Goal: Information Seeking & Learning: Check status

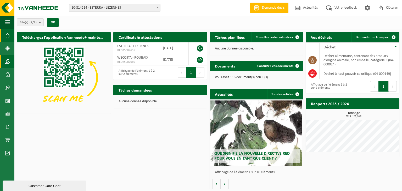
click at [23, 59] on div "Navigation Demande devis Actualités Votre feedback Clôturer Tableau de bord Don…" at bounding box center [201, 96] width 402 height 192
click at [8, 115] on span at bounding box center [7, 113] width 5 height 13
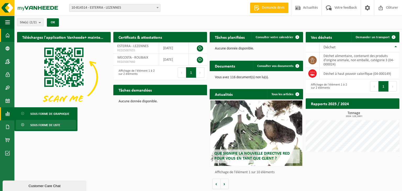
click at [43, 124] on span "Sous forme de liste" at bounding box center [45, 125] width 30 height 10
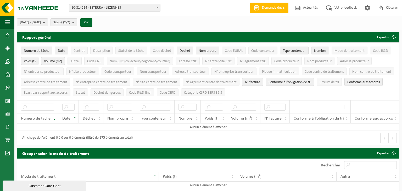
click at [89, 10] on span "10-814514 - ESTERRA - LEZENNES" at bounding box center [114, 7] width 91 height 7
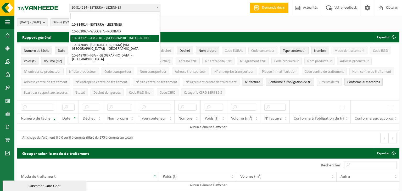
select select "140137"
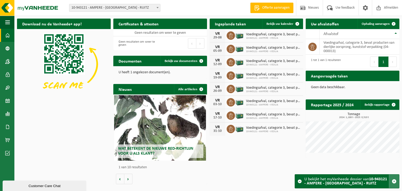
click at [395, 181] on span "button" at bounding box center [394, 181] width 5 height 5
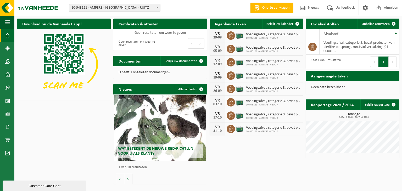
click at [91, 10] on span "10-943121 - AMPERE - [GEOGRAPHIC_DATA] - RUITZ" at bounding box center [114, 7] width 91 height 7
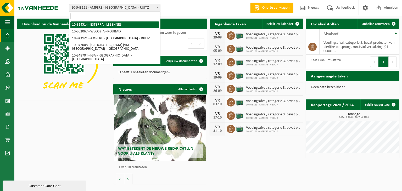
drag, startPoint x: 92, startPoint y: 24, endPoint x: 93, endPoint y: 20, distance: 4.9
select select "102926"
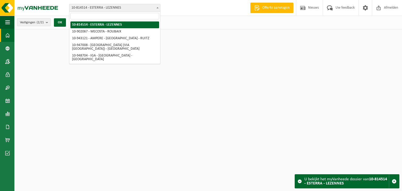
click at [96, 9] on span "10-814514 - ESTERRA - LEZENNES" at bounding box center [114, 7] width 91 height 7
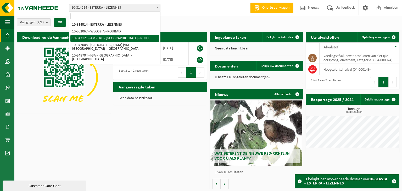
select select "140137"
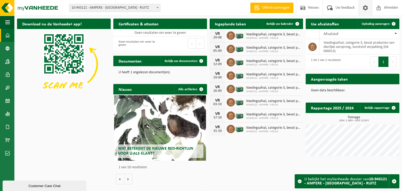
click at [364, 10] on span at bounding box center [366, 7] width 8 height 15
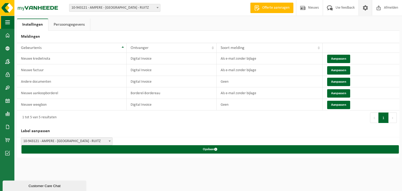
click at [4, 22] on button "Navigatie" at bounding box center [7, 22] width 14 height 13
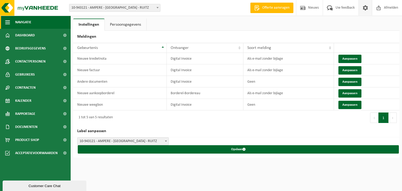
click at [19, 22] on span "Navigatie" at bounding box center [23, 22] width 16 height 13
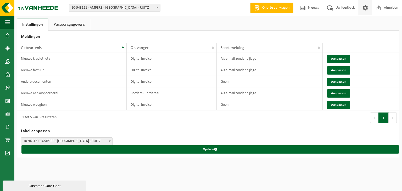
click at [96, 8] on span "10-943121 - AMPERE - [GEOGRAPHIC_DATA] - RUITZ" at bounding box center [114, 7] width 91 height 7
click at [106, 8] on span "10-943121 - AMPERE - [GEOGRAPHIC_DATA] - RUITZ" at bounding box center [114, 7] width 91 height 7
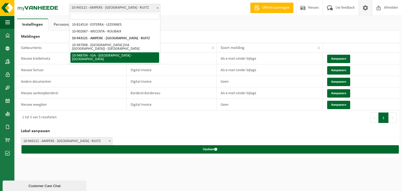
select select "142786"
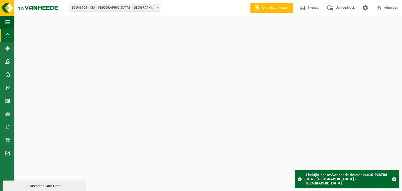
click at [106, 8] on span "10-948704 - IGA - [GEOGRAPHIC_DATA] - [GEOGRAPHIC_DATA]" at bounding box center [114, 7] width 91 height 7
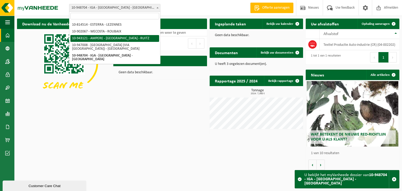
select select "140137"
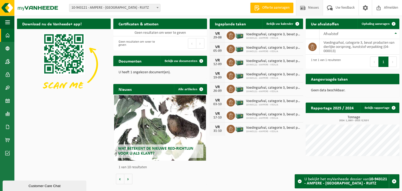
click at [308, 8] on span "Nieuws" at bounding box center [313, 7] width 13 height 15
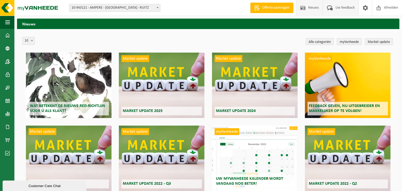
click at [341, 8] on span "Uw feedback" at bounding box center [345, 7] width 22 height 15
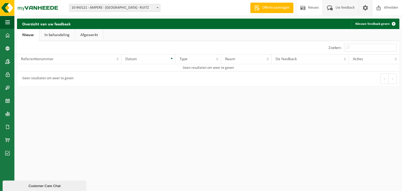
click at [368, 6] on span at bounding box center [366, 7] width 8 height 15
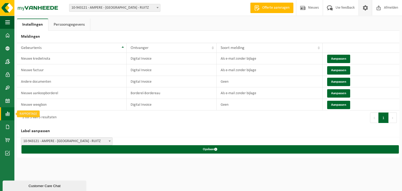
click at [9, 114] on span at bounding box center [7, 113] width 5 height 13
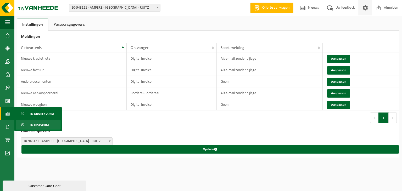
click at [40, 125] on span "In lijstvorm" at bounding box center [39, 125] width 18 height 10
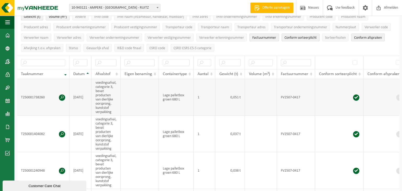
scroll to position [43, 0]
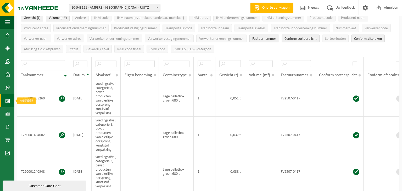
click at [8, 99] on span at bounding box center [7, 100] width 5 height 13
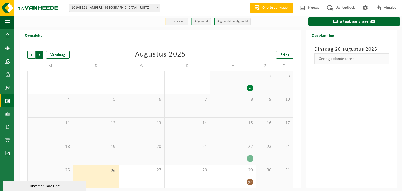
click at [32, 58] on span "Vorige" at bounding box center [32, 55] width 8 height 8
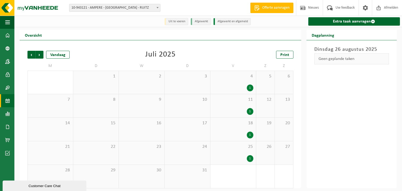
click at [246, 136] on div "1" at bounding box center [233, 135] width 40 height 7
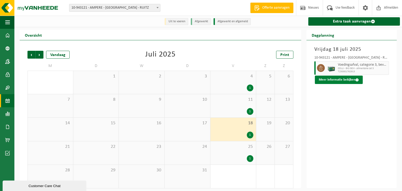
click at [353, 81] on button "Meer informatie bekijken" at bounding box center [339, 80] width 48 height 8
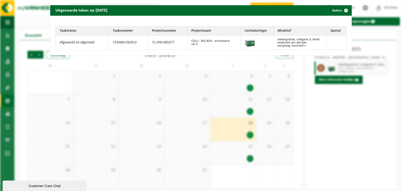
click at [353, 81] on div "Uitgevoerde taken op 2025-07-18 Sluiten Taakstatus Taaknummer Projectnummer Pro…" at bounding box center [201, 95] width 402 height 191
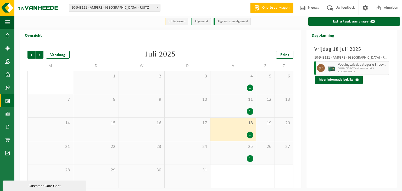
click at [353, 81] on button "Meer informatie bekijken" at bounding box center [339, 80] width 48 height 8
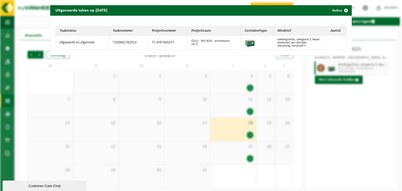
click at [352, 81] on div "Uitgevoerde taken op 2025-07-18 Sluiten Taakstatus Taaknummer Projectnummer Pro…" at bounding box center [201, 95] width 402 height 191
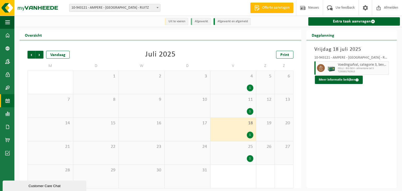
click at [248, 159] on div "1" at bounding box center [250, 158] width 7 height 7
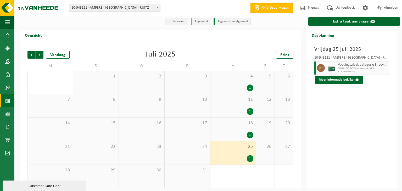
click at [250, 158] on div "1" at bounding box center [250, 158] width 7 height 7
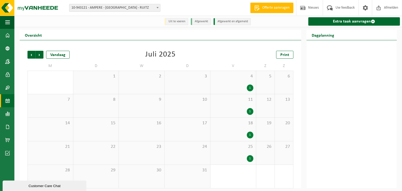
click at [250, 158] on div "1" at bounding box center [250, 158] width 7 height 7
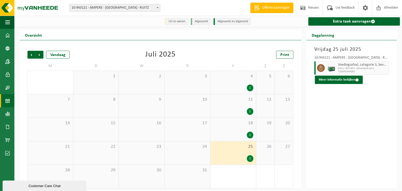
click at [246, 134] on div "1" at bounding box center [233, 135] width 40 height 7
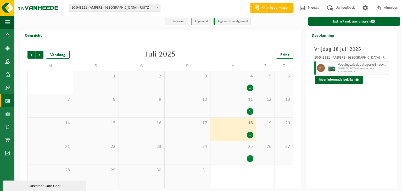
click at [248, 155] on div "25 1" at bounding box center [234, 152] width 46 height 23
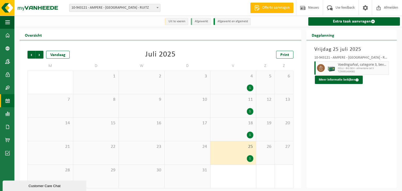
click at [249, 156] on div "1" at bounding box center [250, 158] width 7 height 7
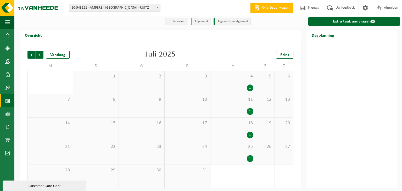
click at [249, 159] on div "1" at bounding box center [250, 158] width 7 height 7
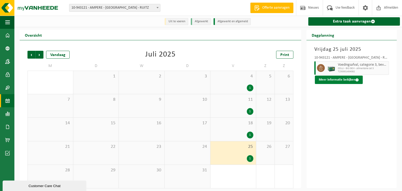
click at [325, 79] on button "Meer informatie bekijken" at bounding box center [339, 80] width 48 height 8
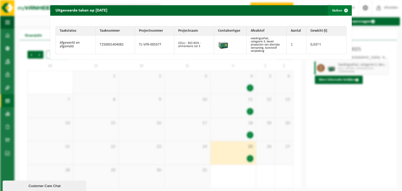
click at [346, 12] on span "button" at bounding box center [346, 10] width 10 height 10
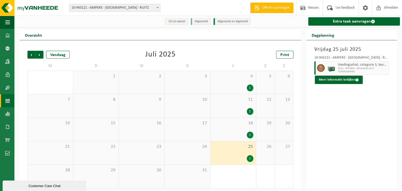
click at [252, 131] on div "18 1" at bounding box center [234, 129] width 46 height 23
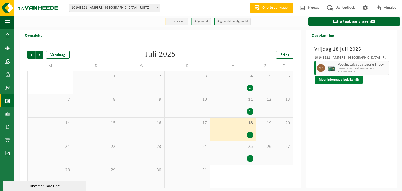
click at [329, 80] on button "Meer informatie bekijken" at bounding box center [339, 80] width 48 height 8
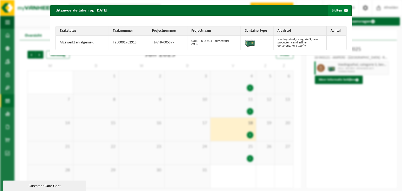
click at [345, 8] on span "button" at bounding box center [346, 10] width 10 height 10
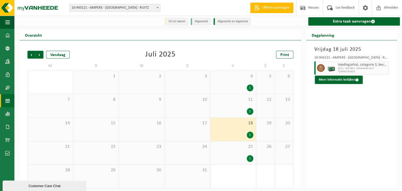
click at [252, 160] on div "1" at bounding box center [250, 158] width 7 height 7
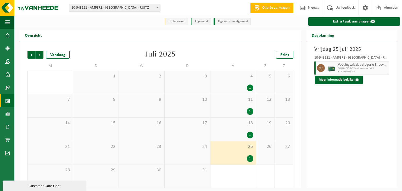
click at [250, 158] on div "1" at bounding box center [250, 158] width 7 height 7
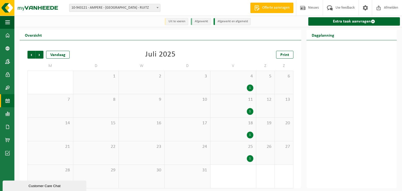
click at [251, 158] on div "1" at bounding box center [250, 158] width 7 height 7
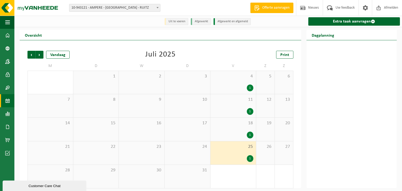
click at [250, 158] on div "1" at bounding box center [250, 158] width 7 height 7
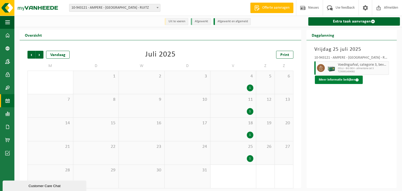
click at [336, 80] on button "Meer informatie bekijken" at bounding box center [339, 80] width 48 height 8
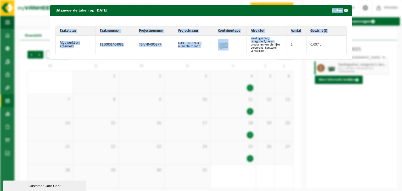
drag, startPoint x: 276, startPoint y: 12, endPoint x: 273, endPoint y: 46, distance: 34.7
click at [273, 45] on div "Uitgevoerde taken op 2025-07-25 Sluiten Taakstatus Taaknummer Projectnummer Pro…" at bounding box center [201, 32] width 302 height 54
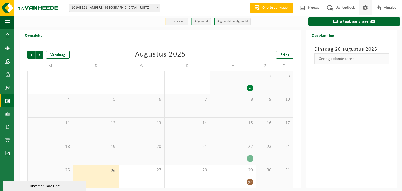
click at [366, 9] on span at bounding box center [366, 7] width 8 height 15
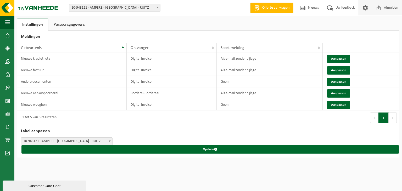
click at [389, 8] on span "Afmelden" at bounding box center [391, 7] width 17 height 15
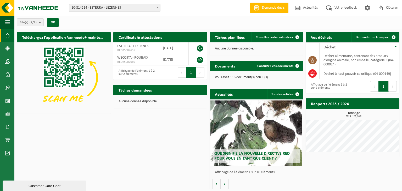
click at [80, 6] on span "10-814514 - ESTERRA - LEZENNES" at bounding box center [114, 7] width 91 height 7
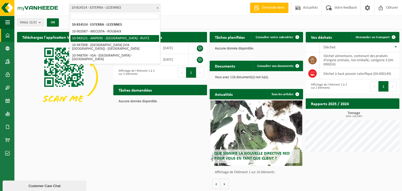
select select "140137"
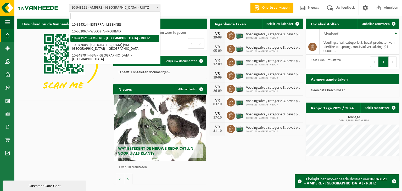
click at [89, 8] on span "10-943121 - AMPERE - [GEOGRAPHIC_DATA] - RUITZ" at bounding box center [114, 7] width 91 height 7
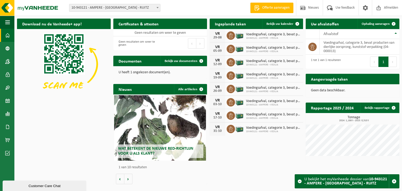
drag, startPoint x: 215, startPoint y: 3, endPoint x: 218, endPoint y: 3, distance: 3.1
click at [215, 3] on div "Vestiging: 10-814514 - ESTERRA - LEZENNES 10-902067 - WECOSTA - ROUBAIX 10-9431…" at bounding box center [201, 8] width 402 height 16
click at [9, 22] on span "button" at bounding box center [7, 22] width 5 height 13
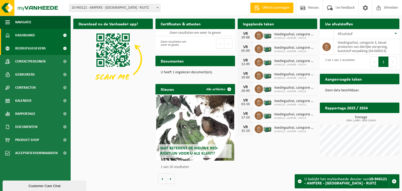
click at [59, 47] on span at bounding box center [65, 48] width 12 height 13
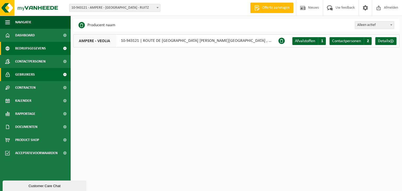
click at [54, 76] on link "Gebruikers" at bounding box center [35, 74] width 71 height 13
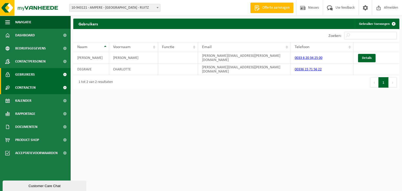
click at [51, 92] on link "Contracten" at bounding box center [35, 87] width 71 height 13
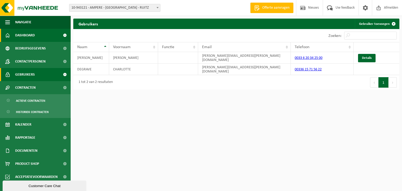
click at [27, 32] on span "Dashboard" at bounding box center [25, 35] width 20 height 13
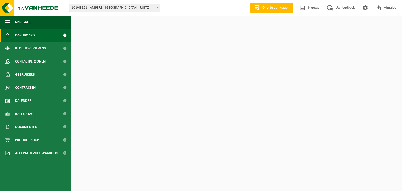
click at [7, 22] on span "button" at bounding box center [7, 22] width 5 height 13
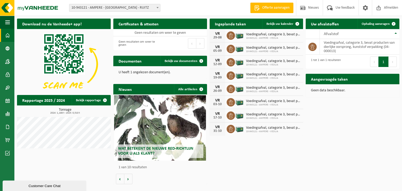
click at [7, 22] on span "button" at bounding box center [7, 22] width 5 height 13
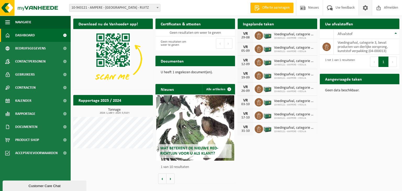
click at [366, 8] on span at bounding box center [366, 7] width 8 height 15
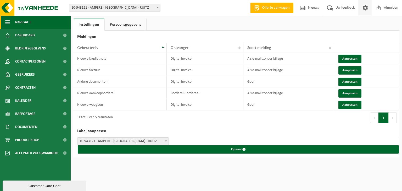
click at [10, 24] on span "button" at bounding box center [7, 22] width 5 height 13
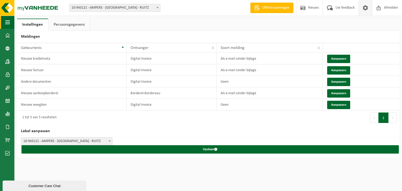
click at [9, 23] on span "button" at bounding box center [7, 22] width 5 height 13
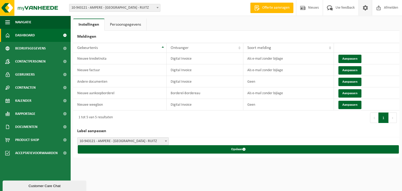
click at [27, 37] on span "Dashboard" at bounding box center [25, 35] width 20 height 13
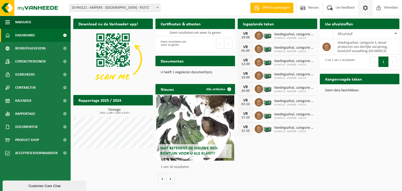
click at [364, 10] on span at bounding box center [366, 7] width 8 height 15
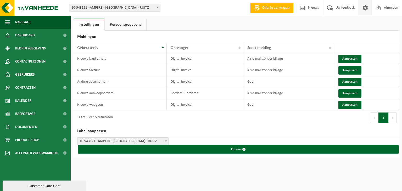
click at [125, 25] on link "Persoonsgegevens" at bounding box center [126, 25] width 42 height 12
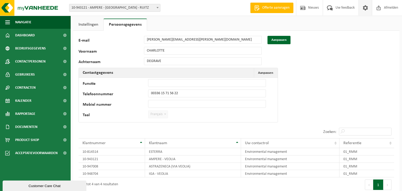
click at [89, 24] on link "Instellingen" at bounding box center [88, 25] width 30 height 12
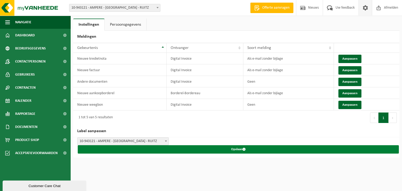
click at [241, 150] on button "Opslaan" at bounding box center [238, 149] width 321 height 8
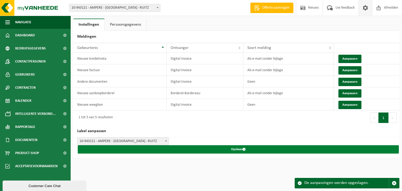
click at [241, 150] on button "Opslaan" at bounding box center [238, 149] width 321 height 8
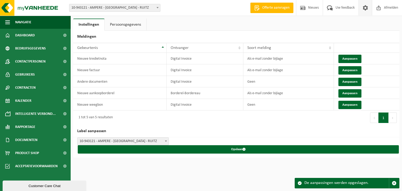
click at [369, 26] on ul "Instellingen Persoonsgegevens" at bounding box center [236, 25] width 326 height 12
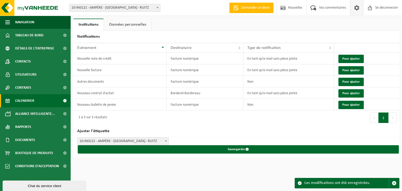
click at [25, 101] on font "Calendrier" at bounding box center [24, 101] width 19 height 4
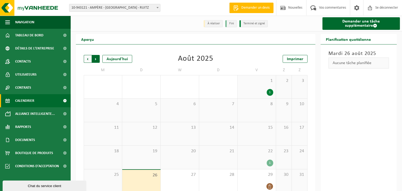
click at [90, 56] on span "Précédent" at bounding box center [88, 59] width 8 height 8
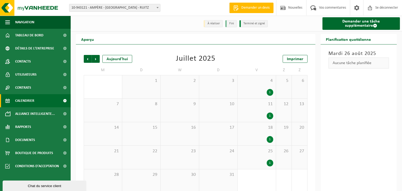
click at [258, 129] on div "18 1" at bounding box center [257, 133] width 38 height 23
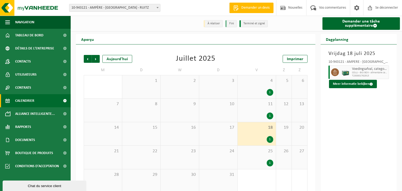
click at [268, 136] on div "1" at bounding box center [256, 139] width 33 height 7
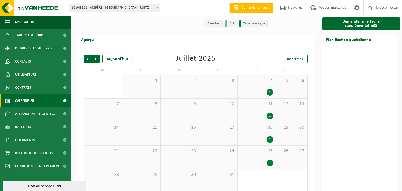
click at [269, 136] on div "1" at bounding box center [270, 139] width 7 height 7
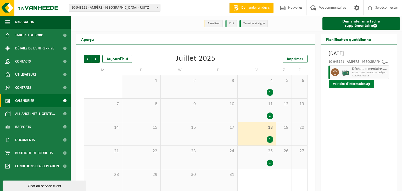
click at [335, 82] on button "Voir plus d'informations" at bounding box center [351, 84] width 45 height 8
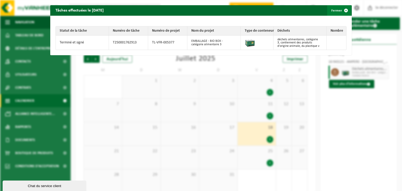
click at [345, 11] on span "button" at bounding box center [346, 10] width 10 height 10
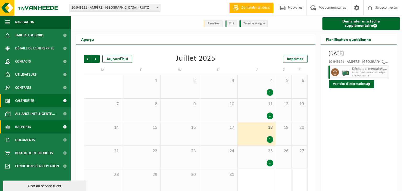
click at [28, 129] on font "Rapports" at bounding box center [23, 127] width 16 height 4
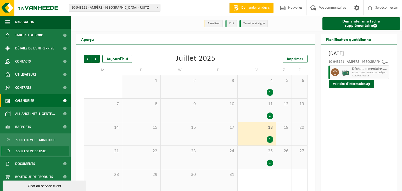
click at [38, 151] on font "Sous forme de liste" at bounding box center [31, 151] width 30 height 3
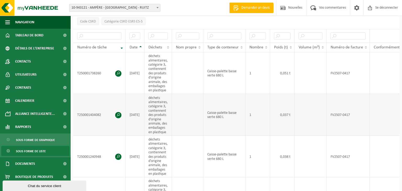
scroll to position [93, 0]
click at [119, 114] on span at bounding box center [118, 114] width 6 height 6
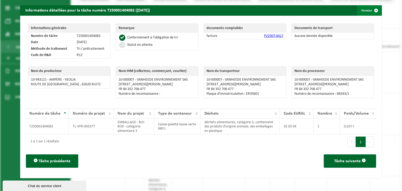
click at [377, 11] on span "button" at bounding box center [376, 10] width 10 height 10
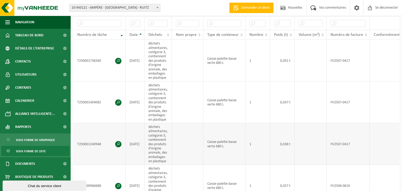
scroll to position [111, 0]
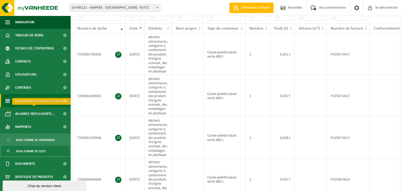
click at [32, 106] on span "Calendrier" at bounding box center [24, 100] width 19 height 13
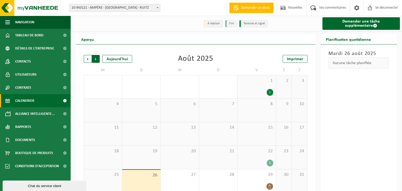
click at [85, 55] on span "Précédent" at bounding box center [88, 59] width 8 height 8
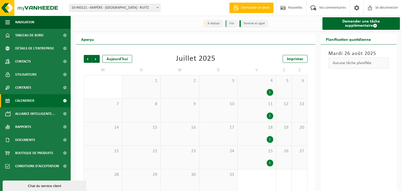
click at [264, 128] on div "18 1" at bounding box center [257, 133] width 38 height 23
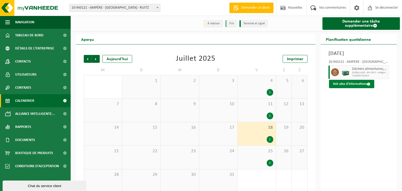
click at [348, 82] on font "Voir plus d'informations" at bounding box center [350, 83] width 34 height 3
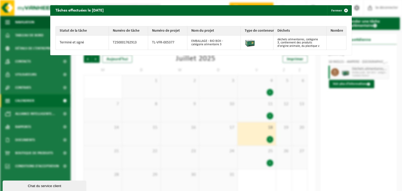
click at [72, 42] on font "Terminé et signé" at bounding box center [72, 43] width 24 height 4
click at [347, 11] on span "button" at bounding box center [346, 10] width 10 height 10
